Goal: Book appointment/travel/reservation

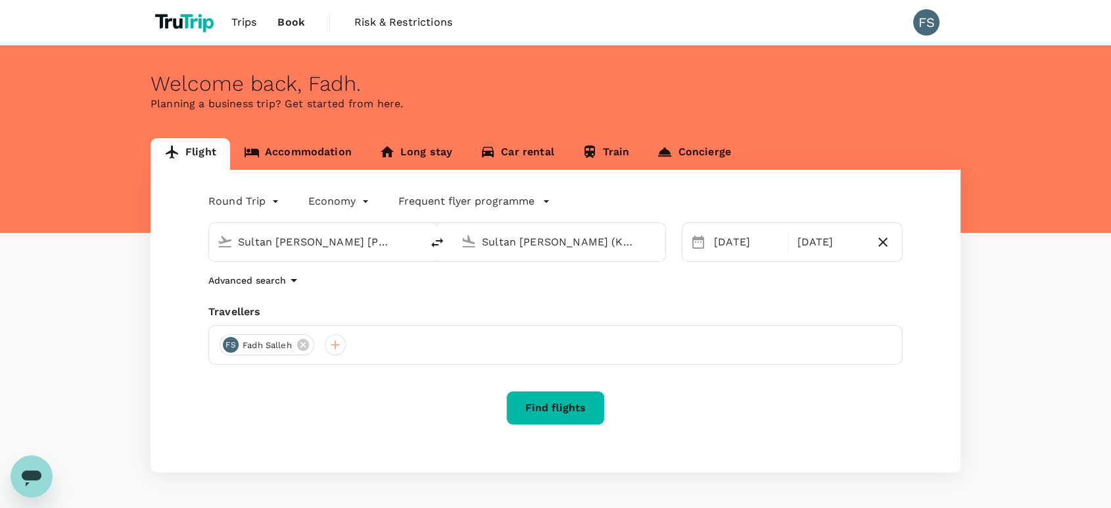
click at [429, 21] on span "Risk & Restrictions" at bounding box center [403, 22] width 98 height 16
type input "Sultan [PERSON_NAME] [PERSON_NAME] (SZB)"
type input "Sultan [PERSON_NAME] (KBR)"
click at [318, 147] on link "Accommodation" at bounding box center [297, 154] width 135 height 32
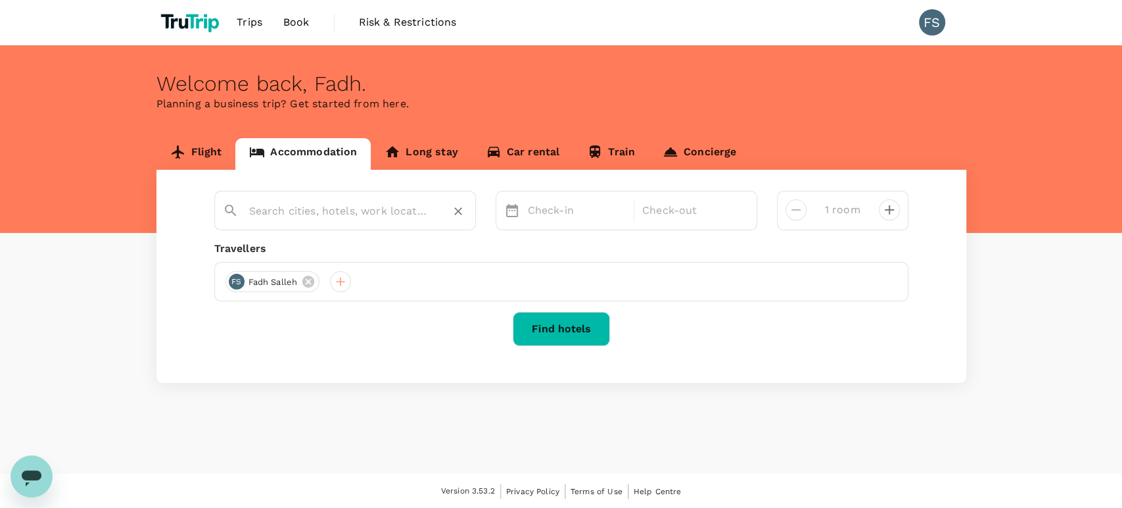
click at [336, 207] on input "text" at bounding box center [339, 211] width 181 height 20
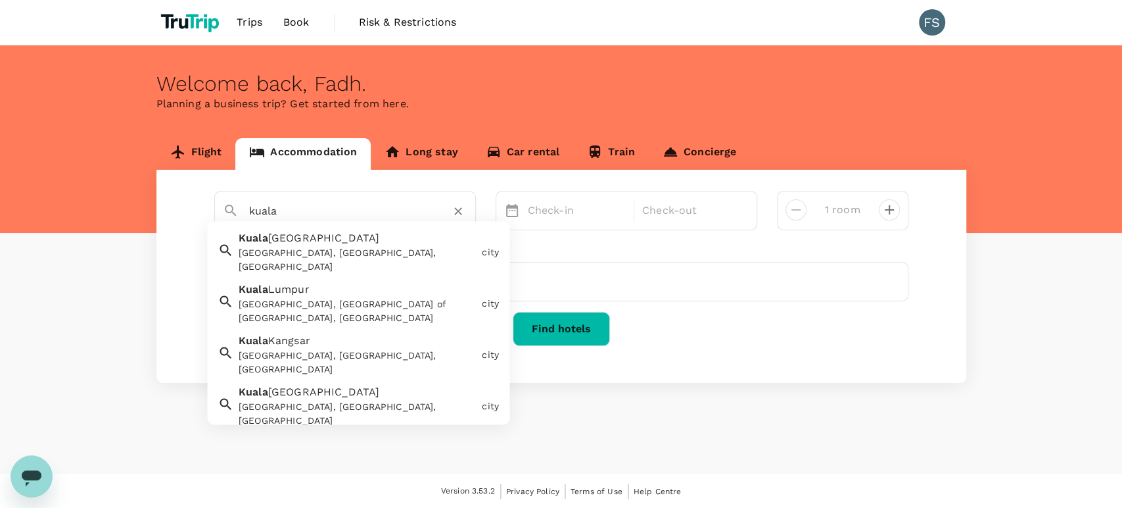
type input "[GEOGRAPHIC_DATA]"
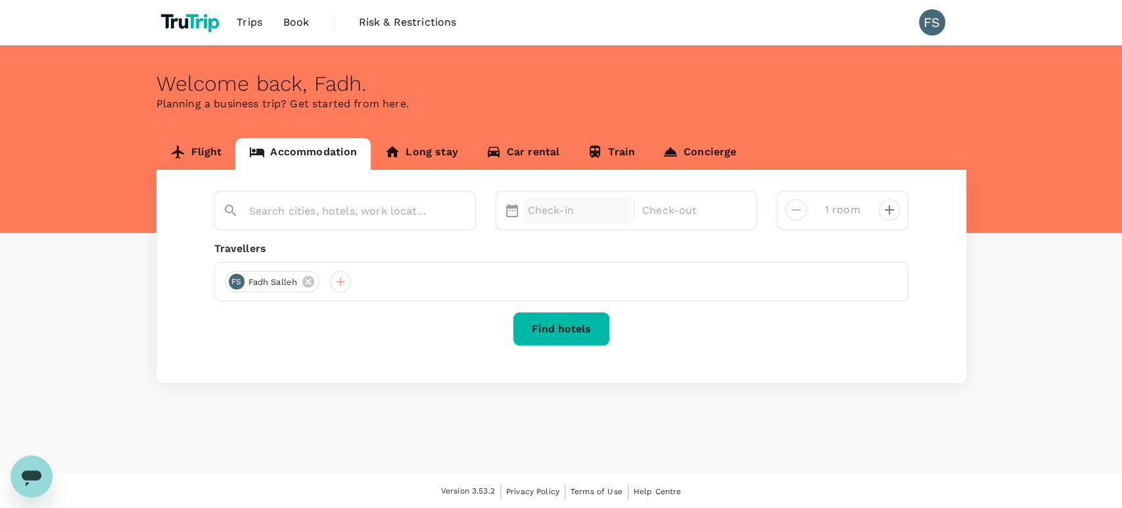
click at [571, 220] on div "Check-in" at bounding box center [577, 210] width 109 height 26
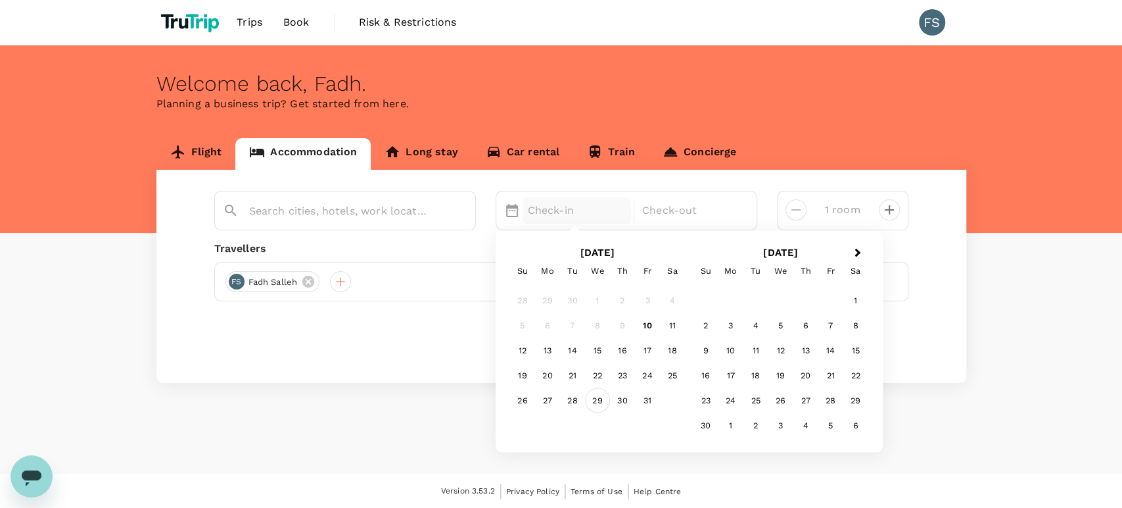
click at [599, 402] on div "29" at bounding box center [597, 399] width 25 height 25
click at [656, 391] on div "31" at bounding box center [647, 399] width 25 height 25
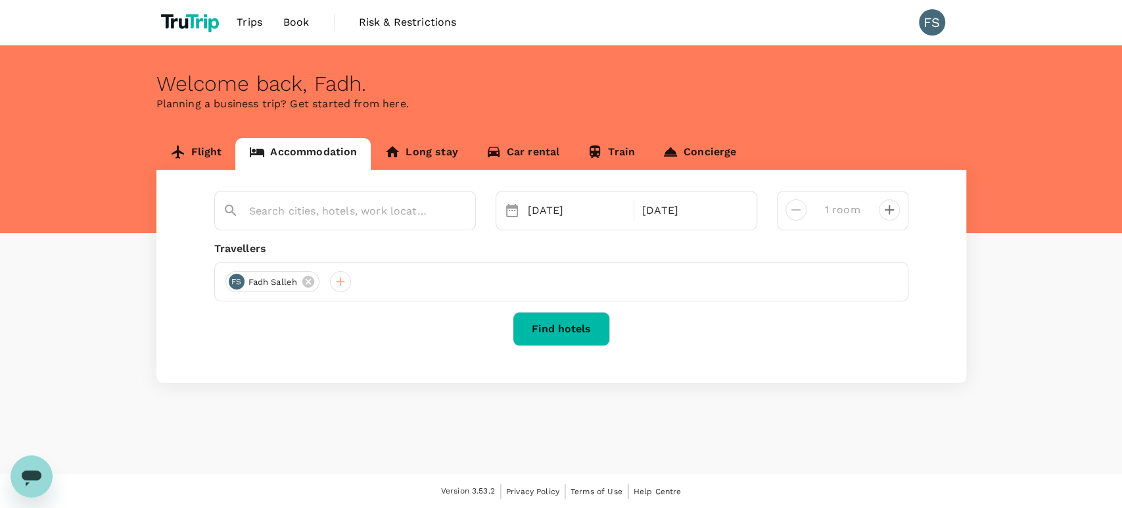
click at [564, 325] on button "Find hotels" at bounding box center [561, 329] width 97 height 34
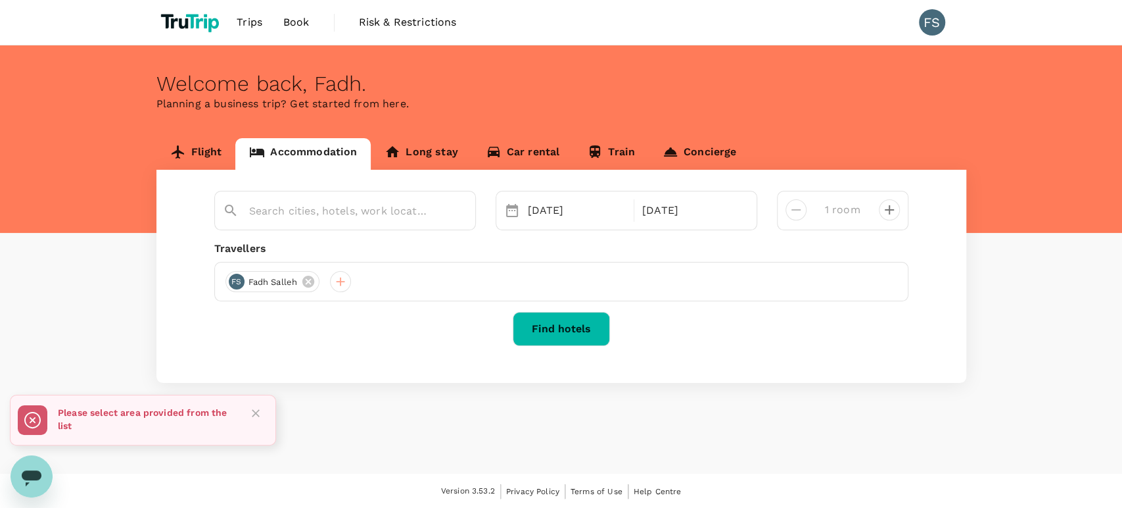
click at [340, 223] on div at bounding box center [345, 210] width 262 height 39
click at [258, 414] on icon "Close" at bounding box center [255, 412] width 13 height 13
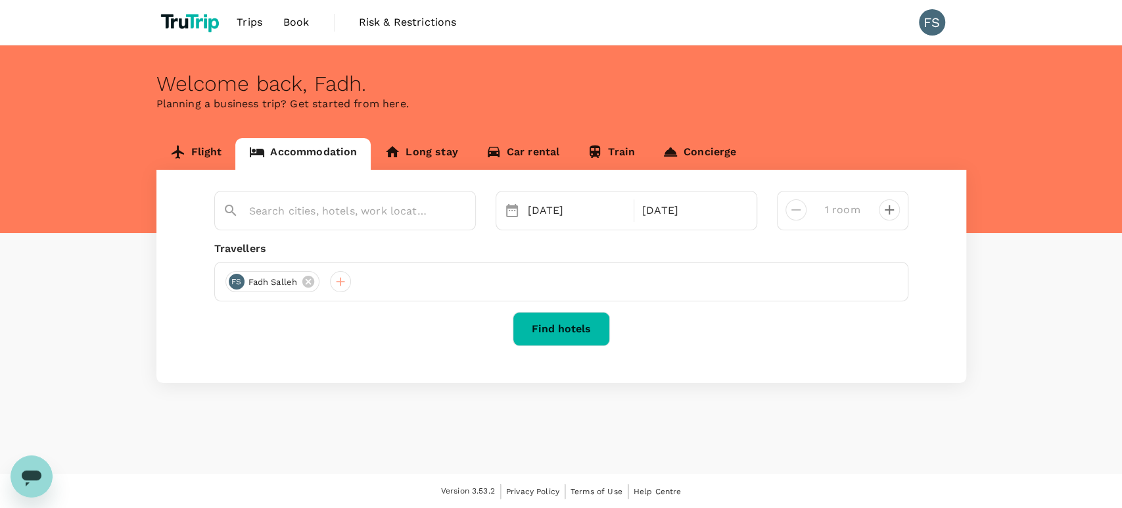
click at [316, 222] on div at bounding box center [345, 210] width 262 height 39
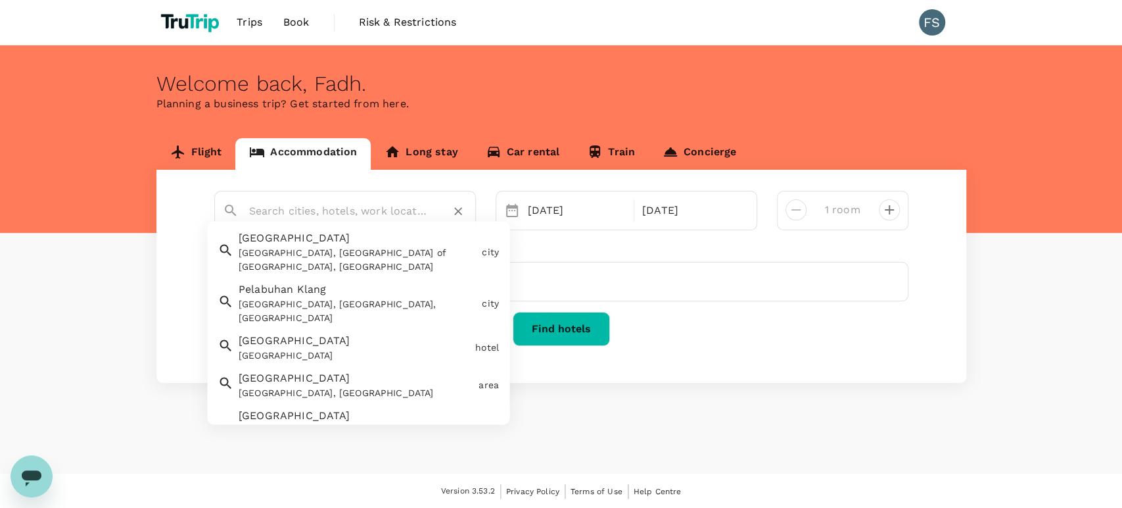
click at [325, 207] on input "text" at bounding box center [339, 211] width 181 height 20
click at [283, 255] on div "[GEOGRAPHIC_DATA], [GEOGRAPHIC_DATA] of [GEOGRAPHIC_DATA], [GEOGRAPHIC_DATA]" at bounding box center [358, 261] width 238 height 28
type input "[GEOGRAPHIC_DATA]"
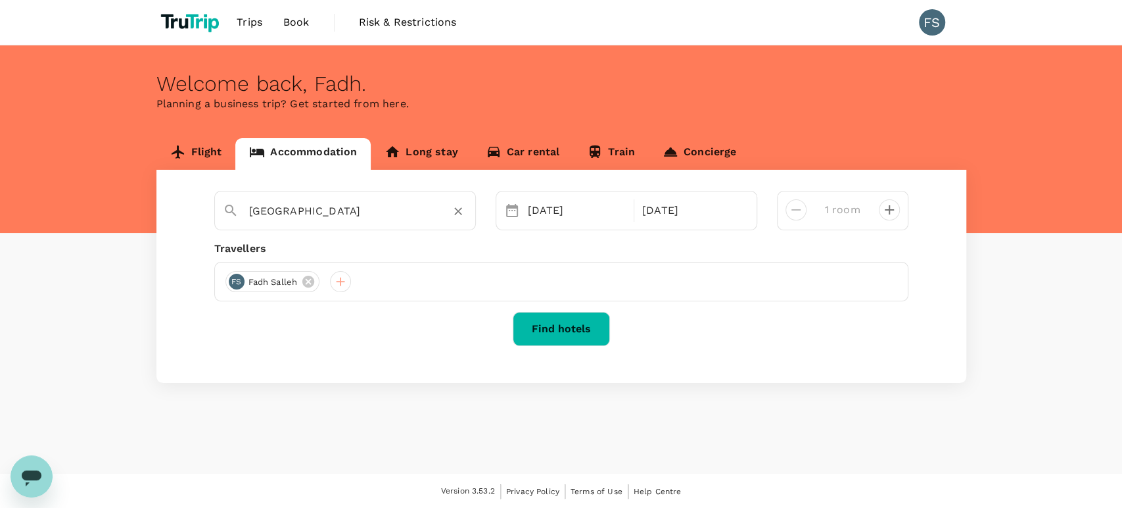
click at [575, 330] on button "Find hotels" at bounding box center [561, 329] width 97 height 34
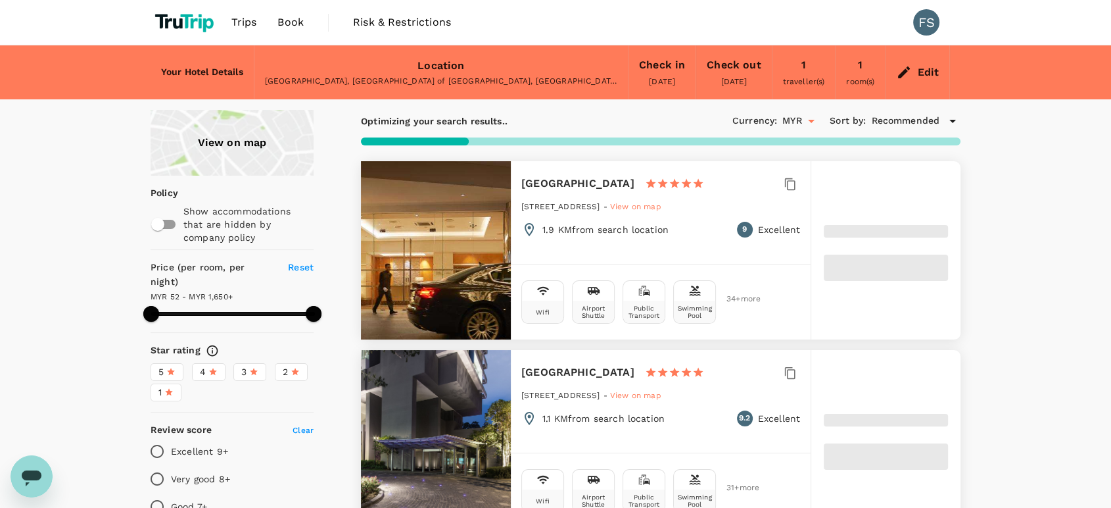
type input "499.63"
type input "14.63"
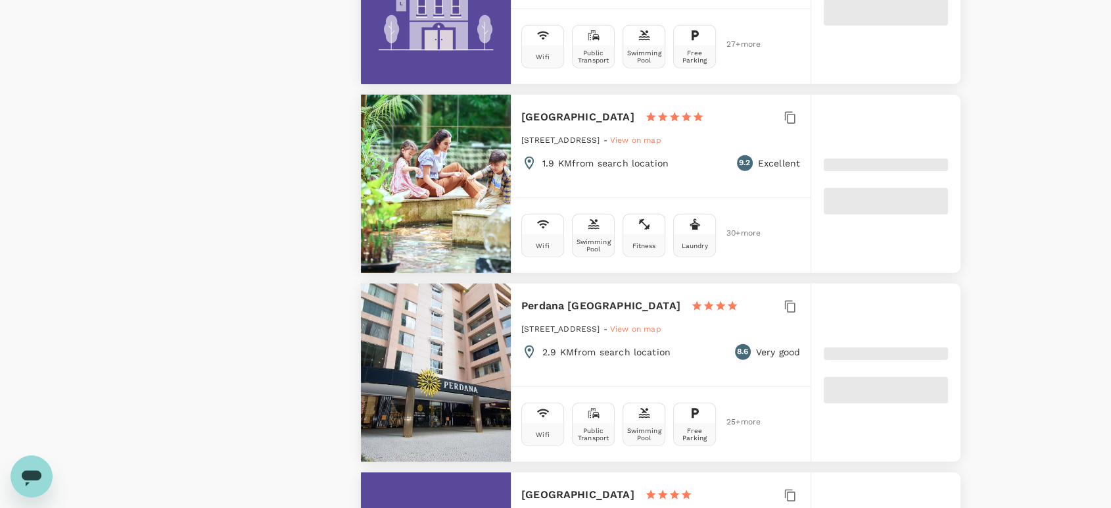
scroll to position [3853, 0]
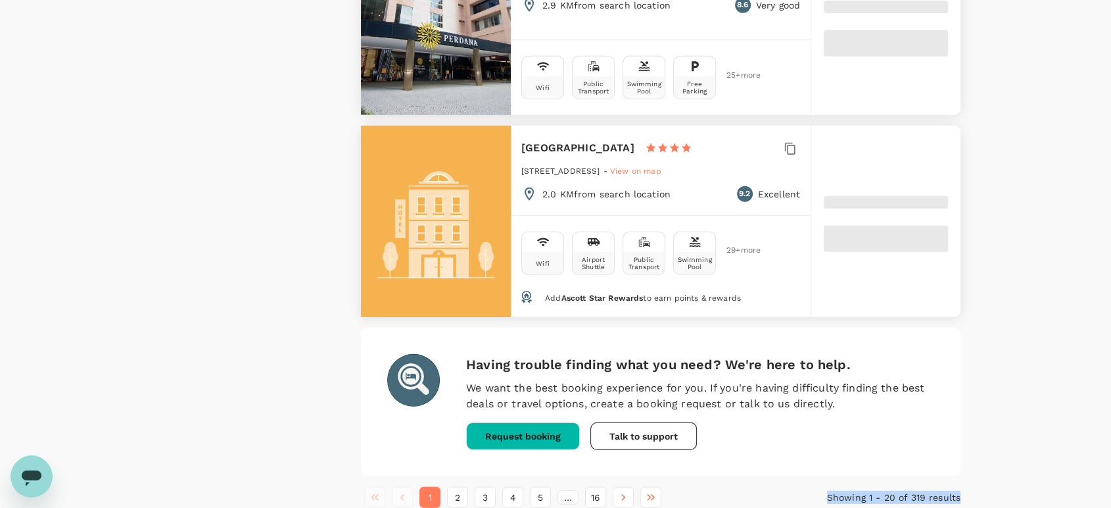
drag, startPoint x: 973, startPoint y: 430, endPoint x: 951, endPoint y: 450, distance: 29.3
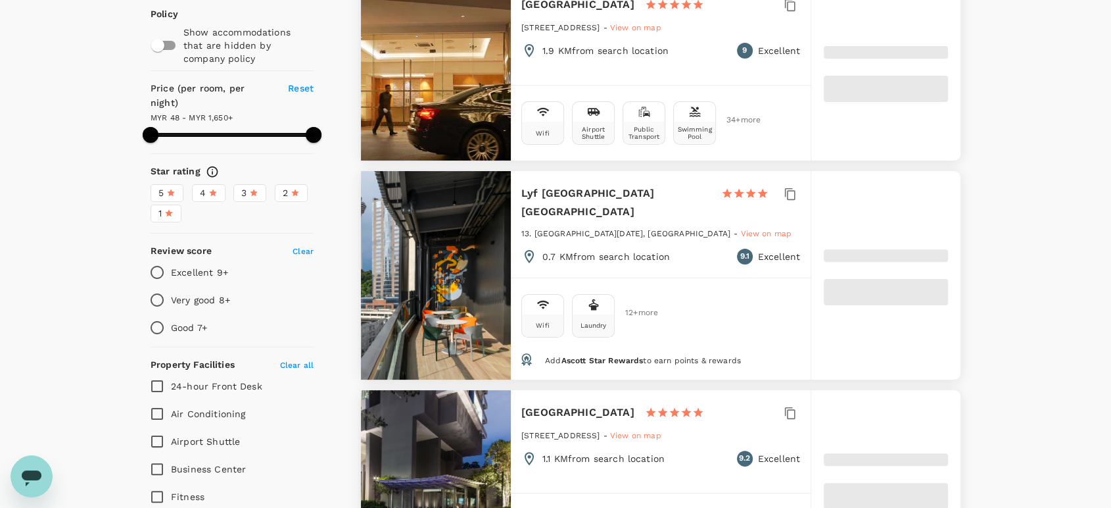
scroll to position [0, 0]
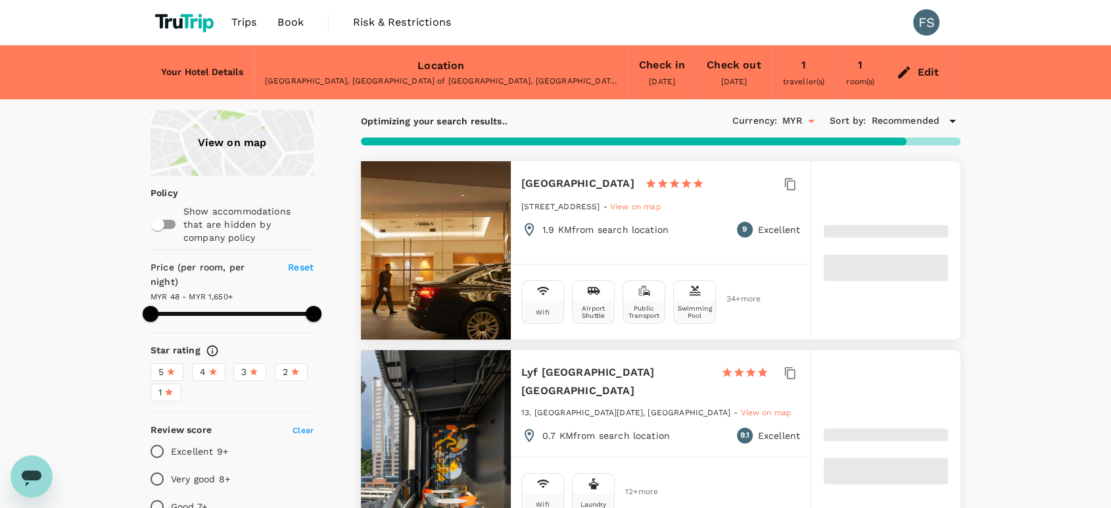
click at [929, 128] on div "Currency : MYR Sort by : Recommended" at bounding box center [847, 121] width 228 height 22
click at [919, 122] on span "Recommended" at bounding box center [905, 121] width 68 height 14
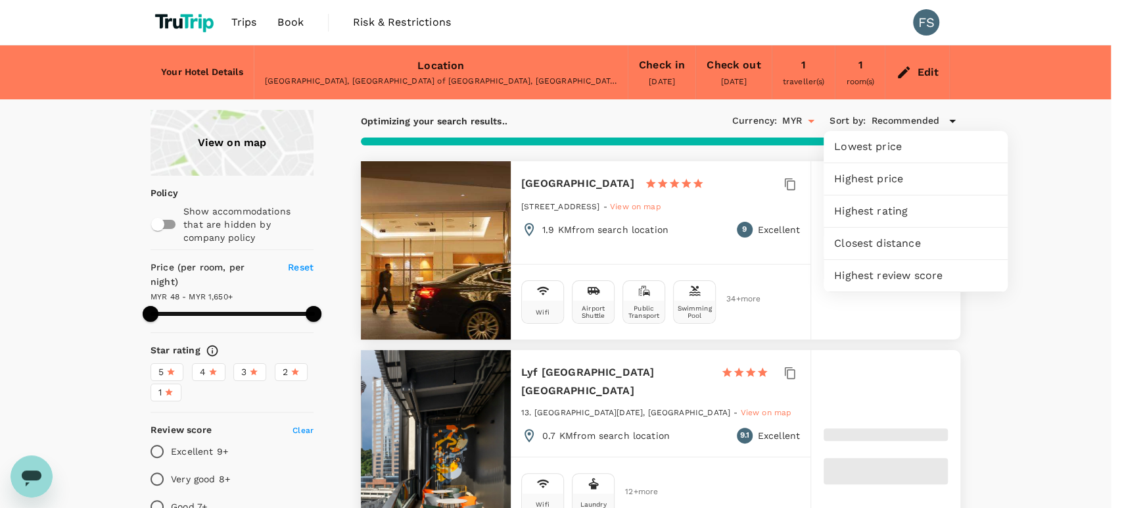
click at [892, 153] on span "Lowest price" at bounding box center [915, 147] width 163 height 16
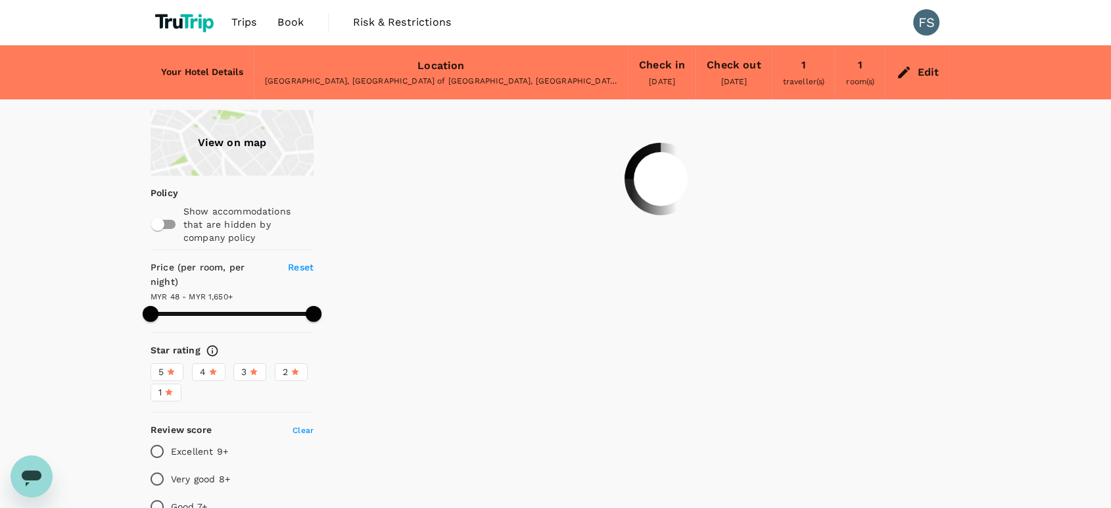
type input "499.63"
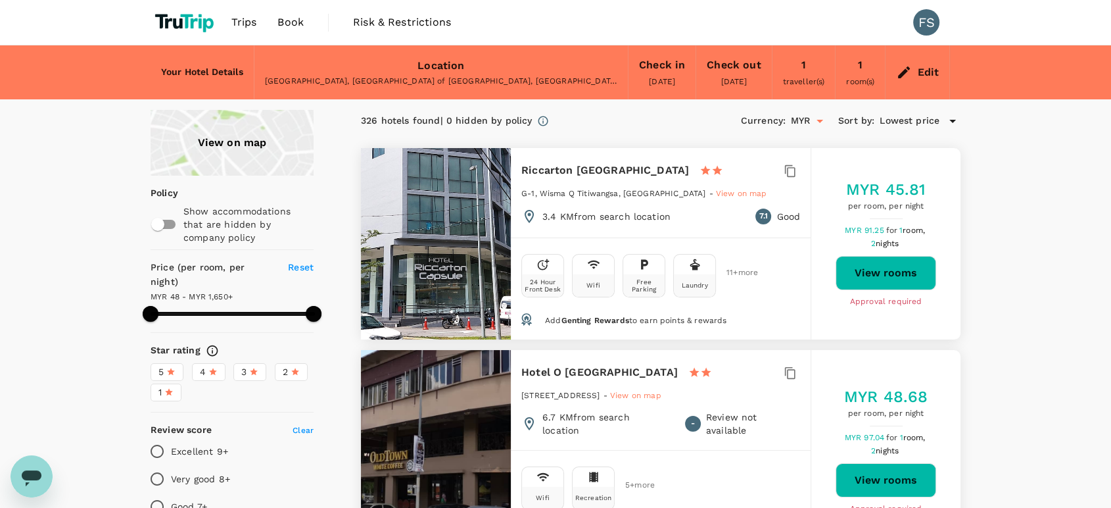
type input "MYR"
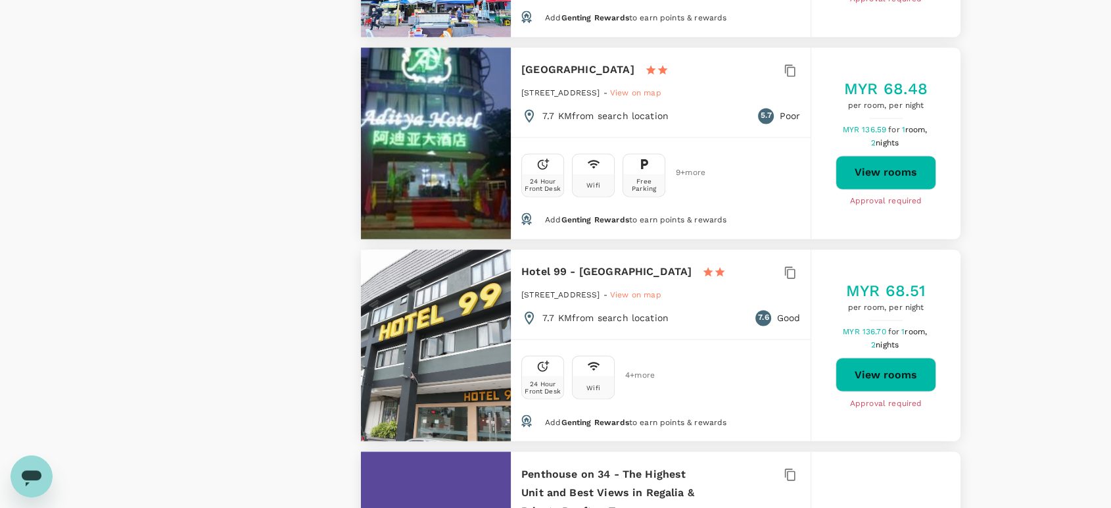
scroll to position [2192, 0]
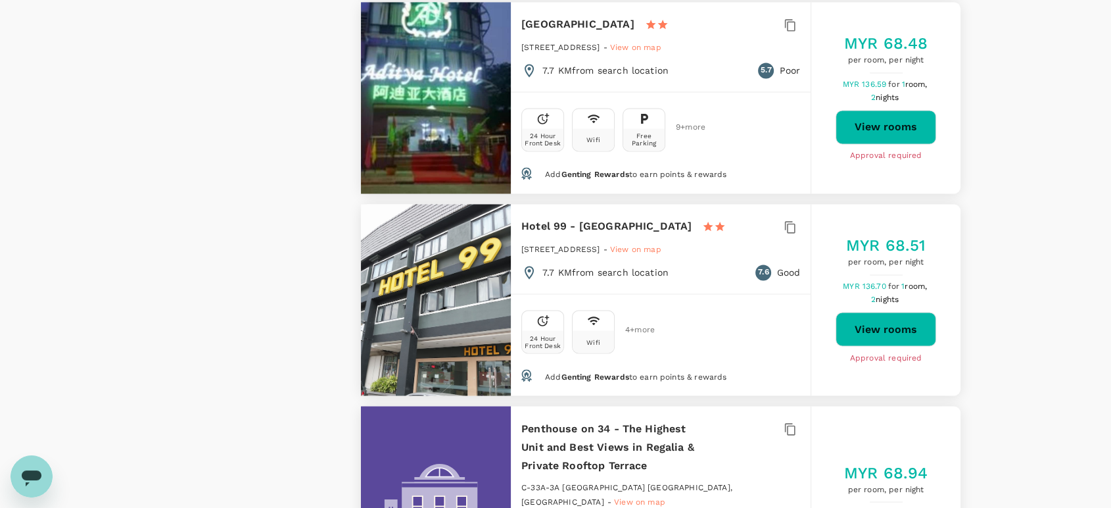
type input "499.63"
